Goal: Information Seeking & Learning: Learn about a topic

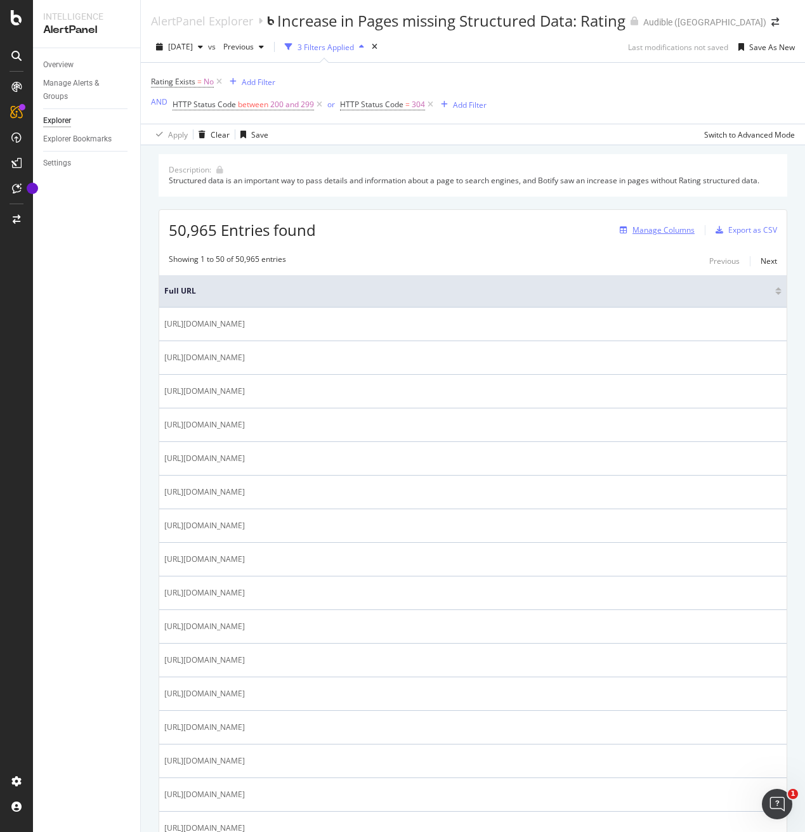
click at [658, 225] on div "Manage Columns" at bounding box center [663, 229] width 62 height 11
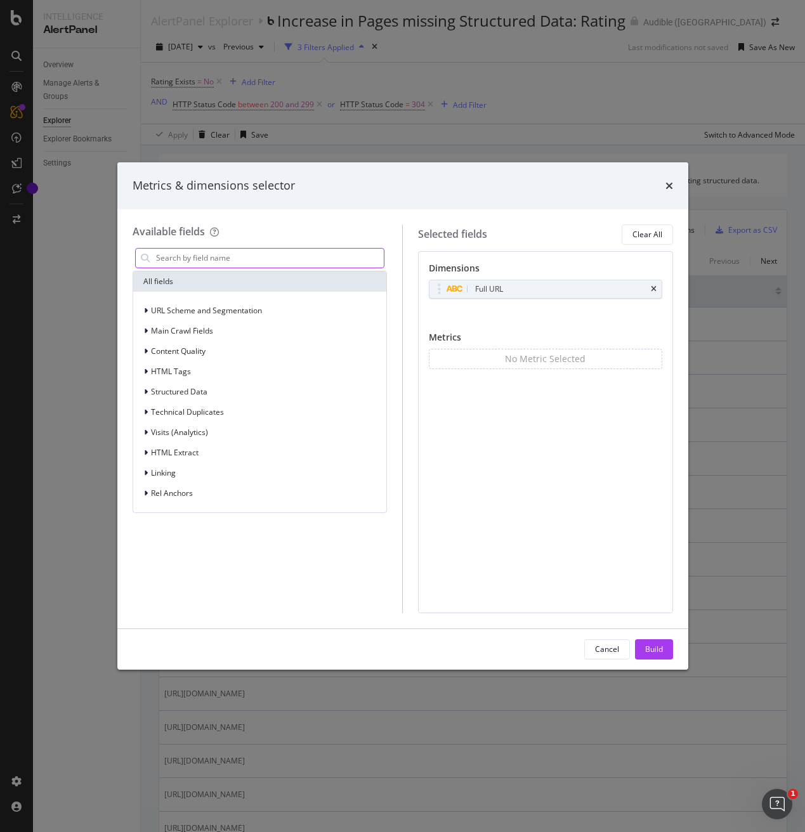
click at [231, 250] on input "modal" at bounding box center [270, 258] width 230 height 19
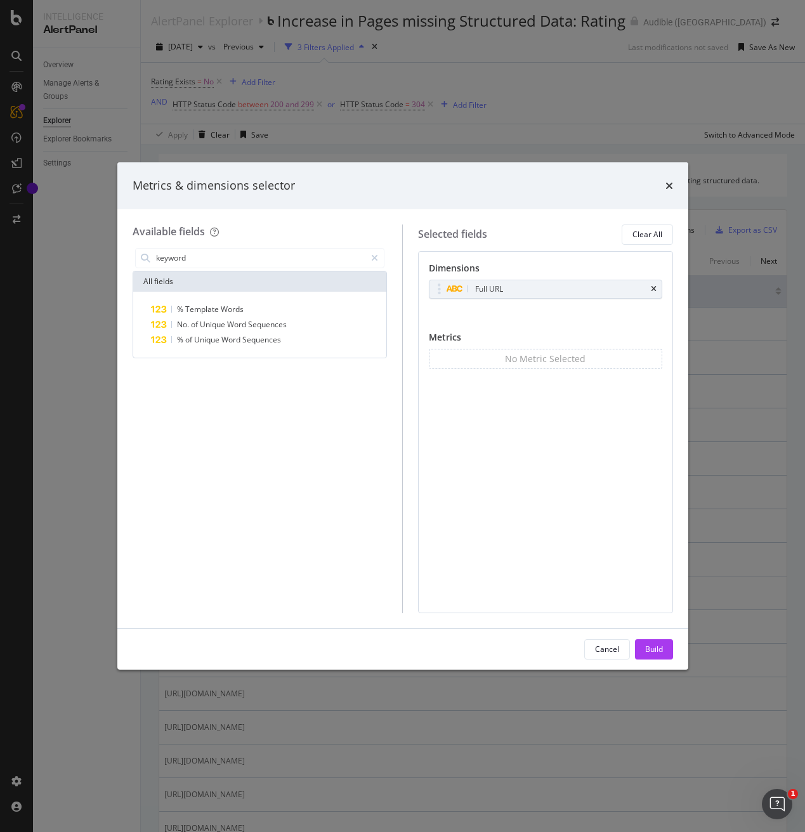
type input "keyword"
click at [290, 420] on div "keyword All fields % Template Words No. of Unique Word Sequences % of Unique Wo…" at bounding box center [260, 429] width 255 height 368
click at [609, 642] on div "Cancel" at bounding box center [607, 650] width 24 height 18
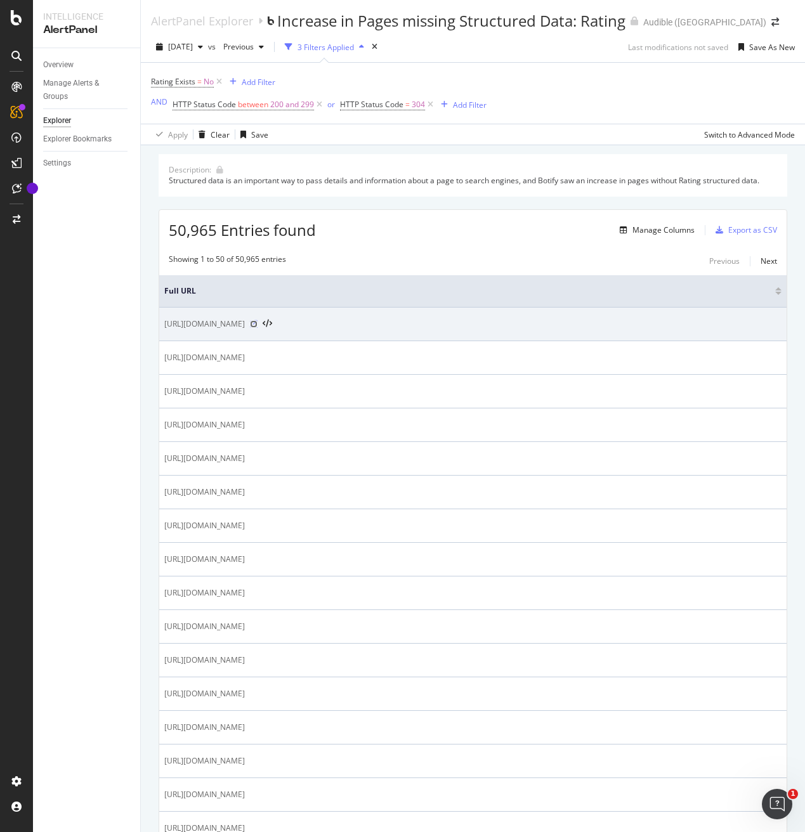
click at [257, 326] on icon at bounding box center [254, 324] width 8 height 8
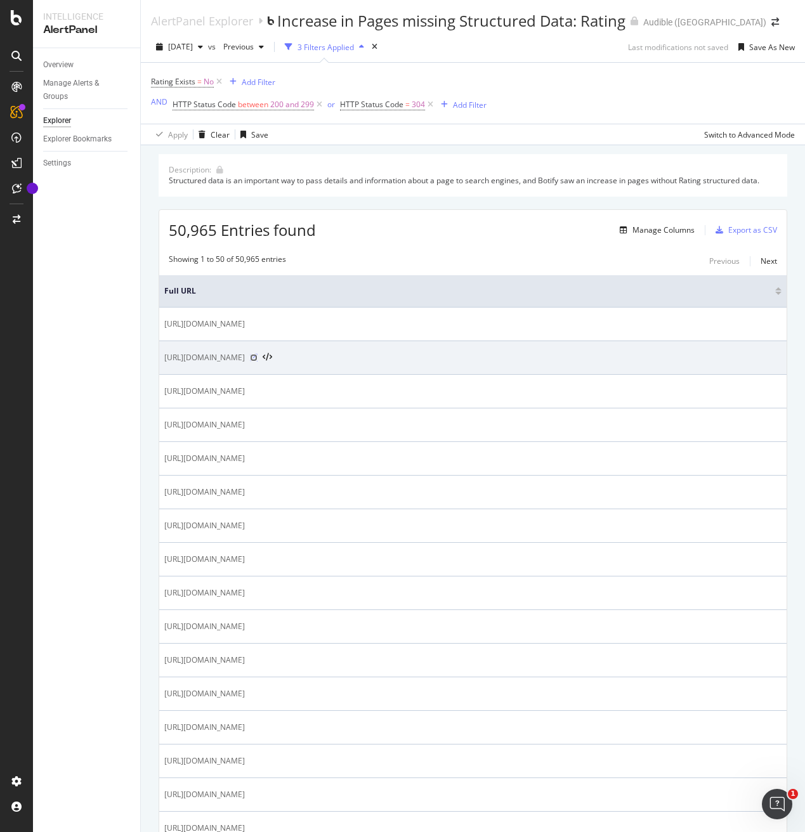
click at [257, 359] on icon at bounding box center [254, 358] width 8 height 8
